Goal: Information Seeking & Learning: Learn about a topic

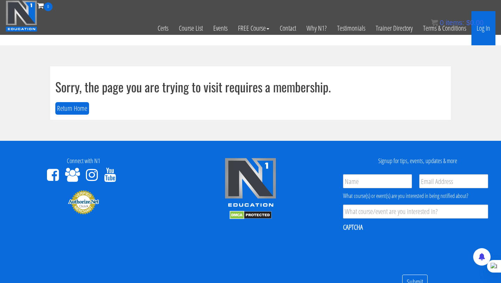
click at [385, 30] on link "Log In" at bounding box center [484, 28] width 24 height 34
click at [385, 26] on bdi "$ 0.00" at bounding box center [475, 23] width 17 height 8
click at [385, 31] on link "Log In" at bounding box center [484, 28] width 24 height 34
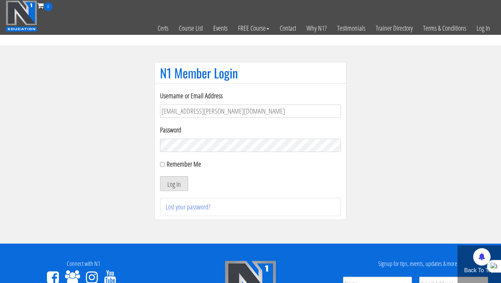
click at [174, 186] on button "Log In" at bounding box center [174, 183] width 28 height 15
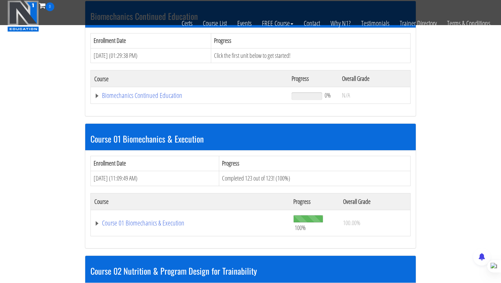
scroll to position [206, 0]
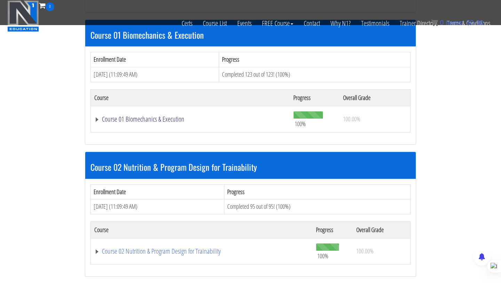
click at [155, 119] on link "Course 01 Biomechanics & Execution" at bounding box center [190, 119] width 192 height 7
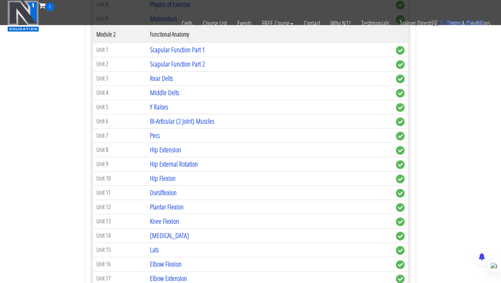
scroll to position [480, 0]
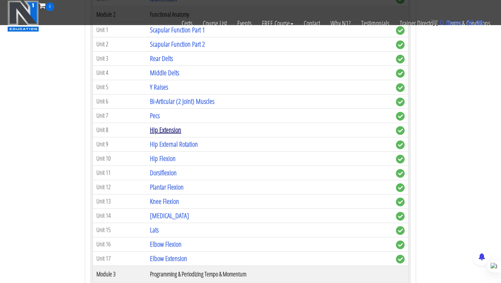
click at [156, 133] on link "Hip Extension" at bounding box center [165, 129] width 31 height 9
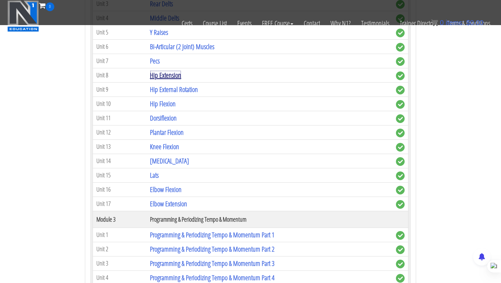
scroll to position [533, 0]
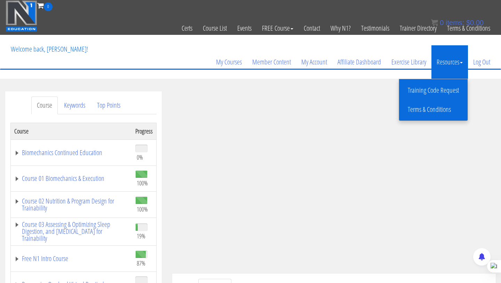
scroll to position [54, 0]
